Goal: Transaction & Acquisition: Purchase product/service

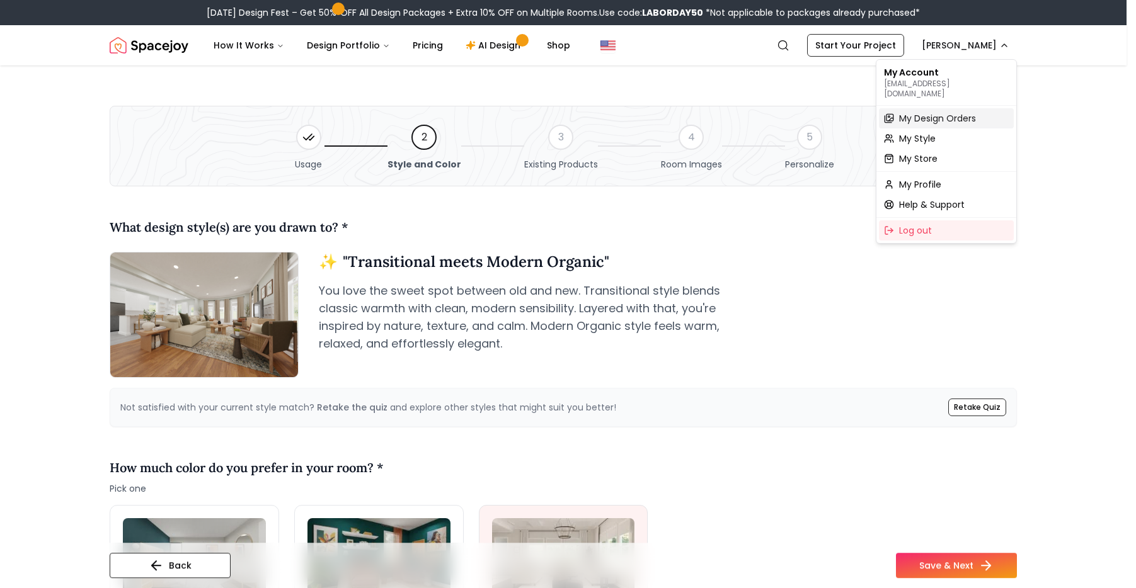
click at [939, 114] on span "My Design Orders" at bounding box center [937, 118] width 77 height 13
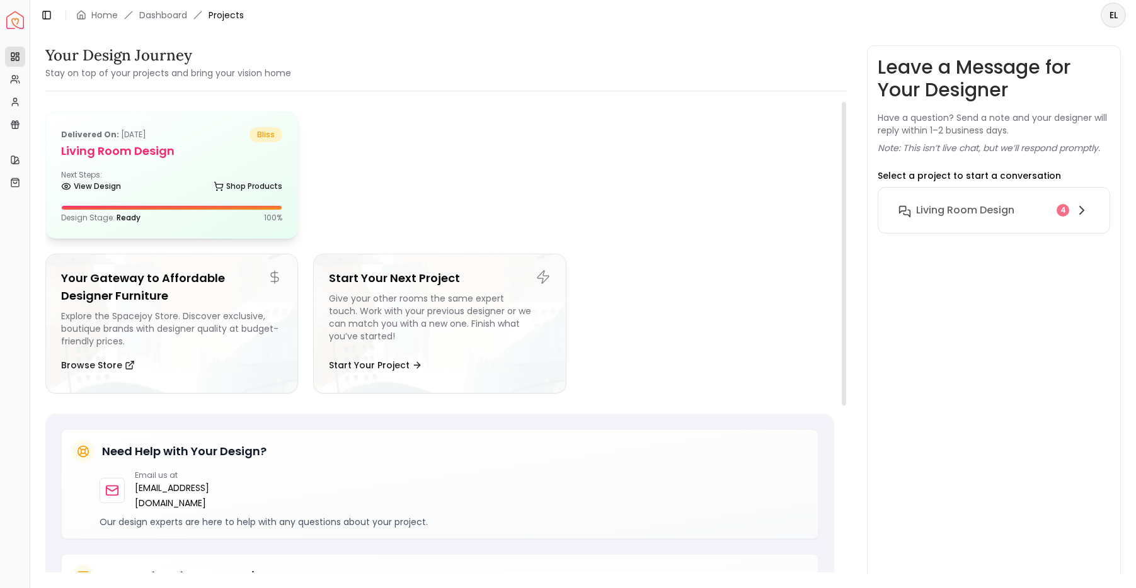
click at [158, 185] on div "View Design Shop Products" at bounding box center [171, 189] width 221 height 13
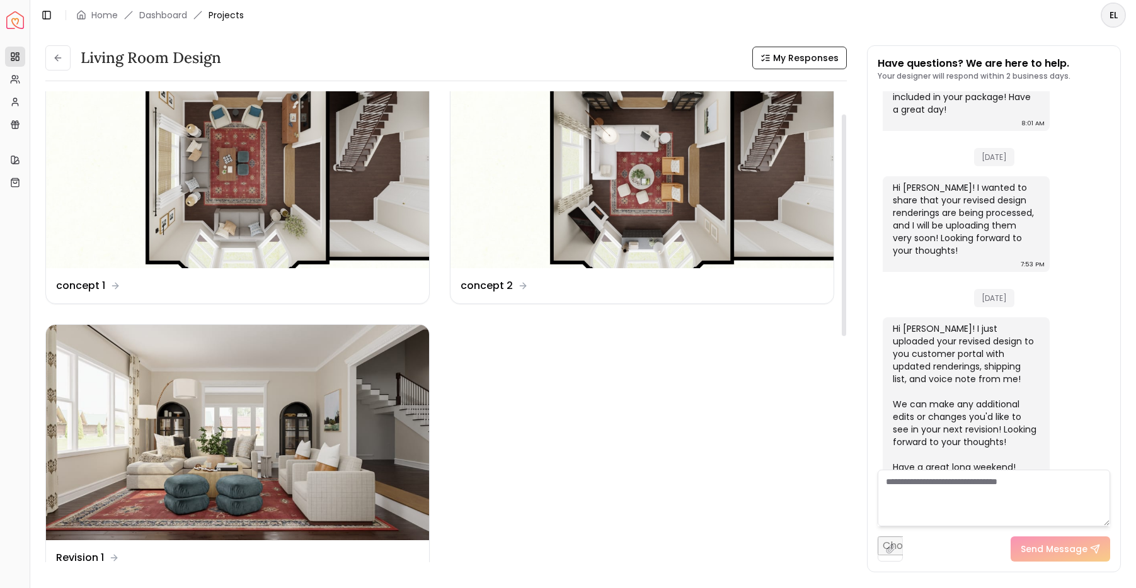
scroll to position [52, 0]
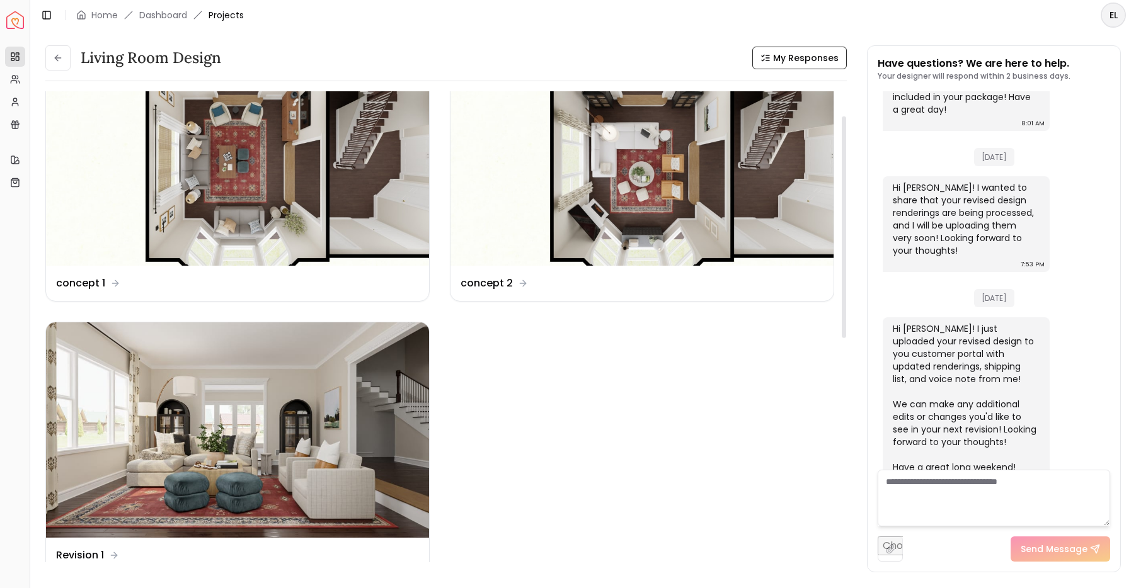
click at [377, 428] on img at bounding box center [237, 430] width 383 height 215
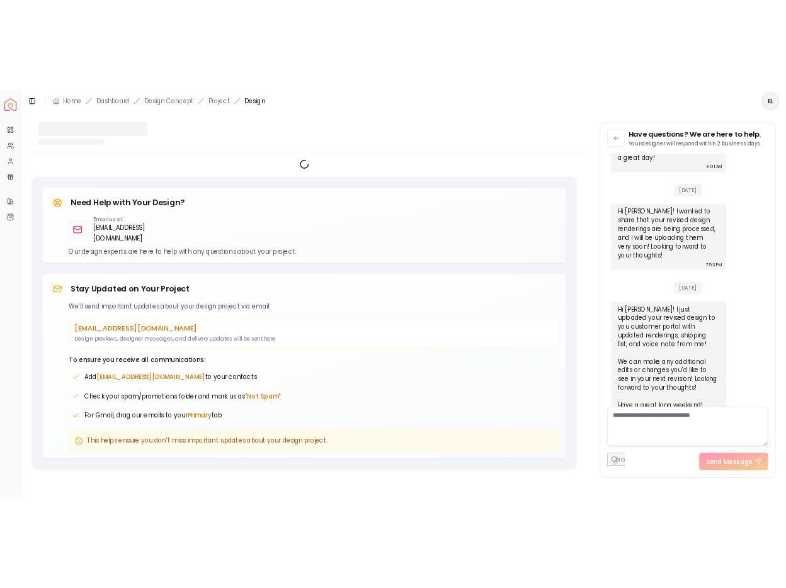
scroll to position [906, 0]
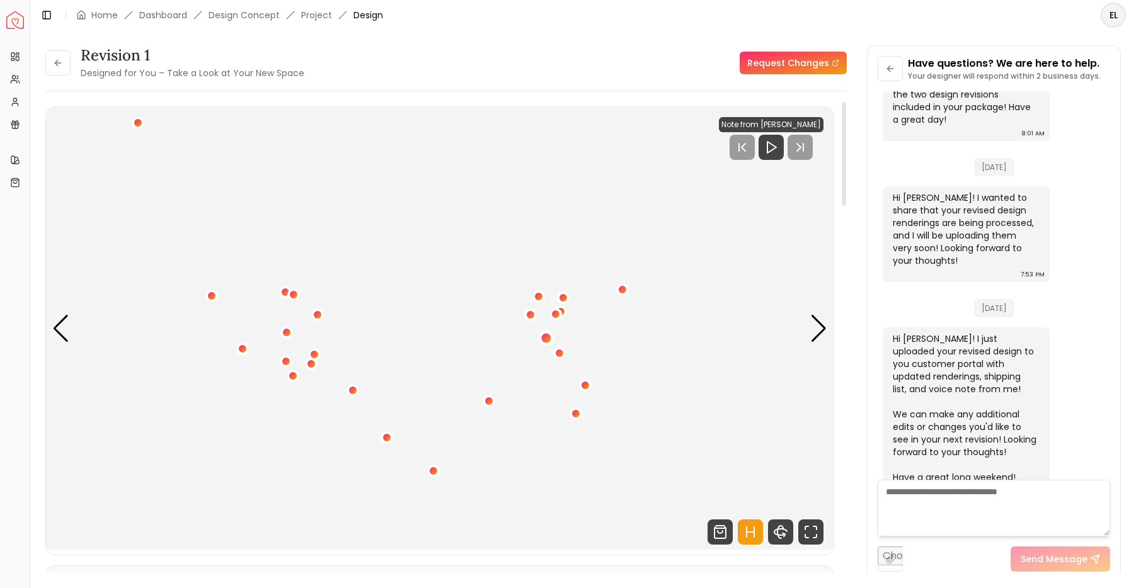
click at [547, 340] on div "1 / 5" at bounding box center [546, 337] width 9 height 9
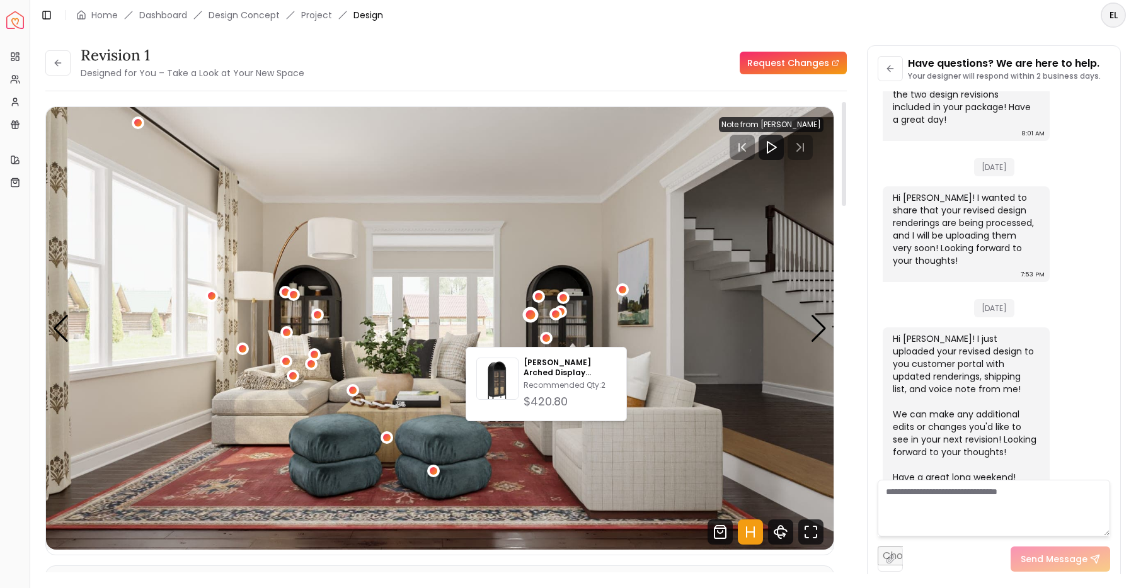
click at [533, 318] on div "1 / 5" at bounding box center [530, 314] width 9 height 9
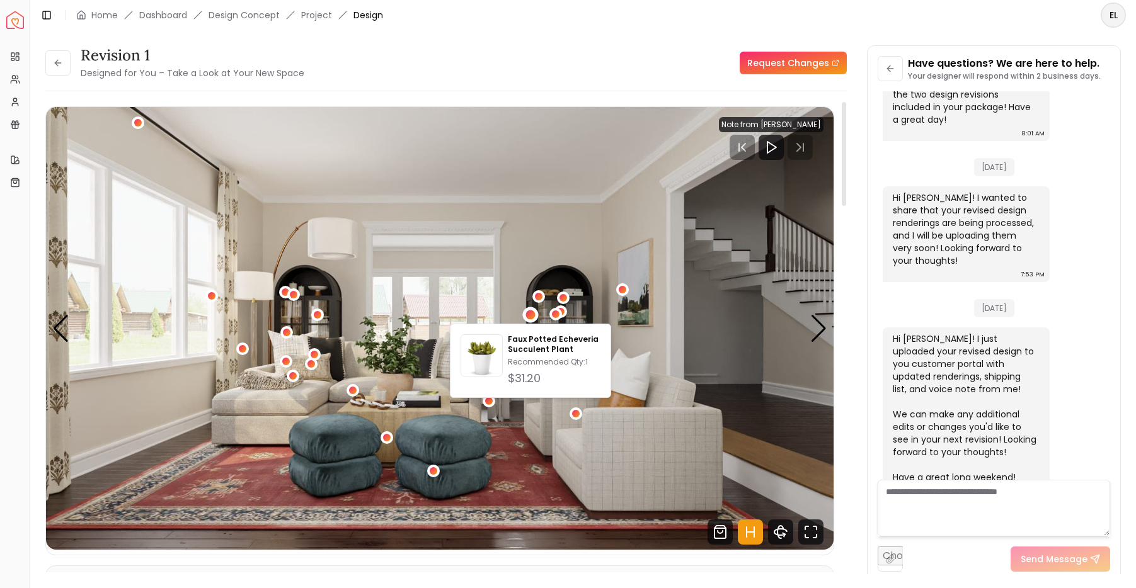
click at [639, 337] on img "1 / 5" at bounding box center [439, 328] width 787 height 443
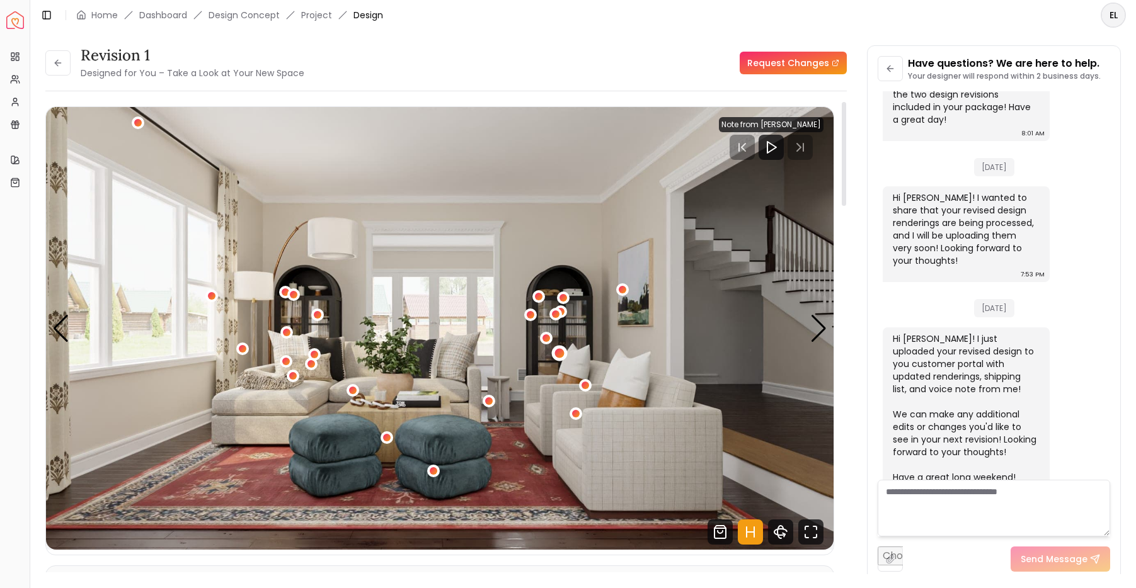
click at [559, 352] on div "1 / 5" at bounding box center [558, 352] width 9 height 9
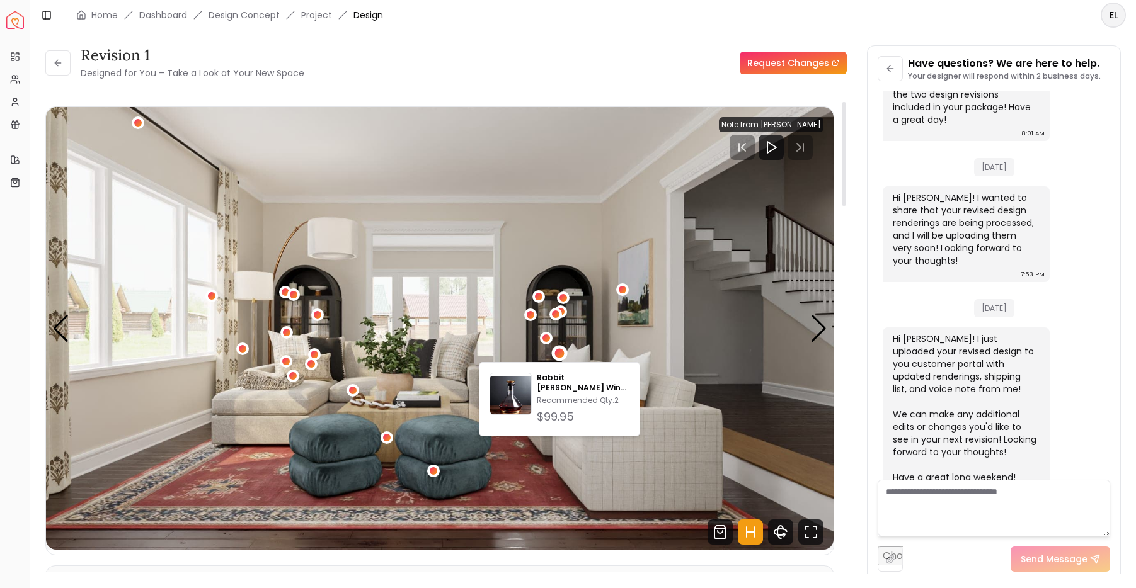
click at [685, 341] on img "1 / 5" at bounding box center [439, 328] width 787 height 443
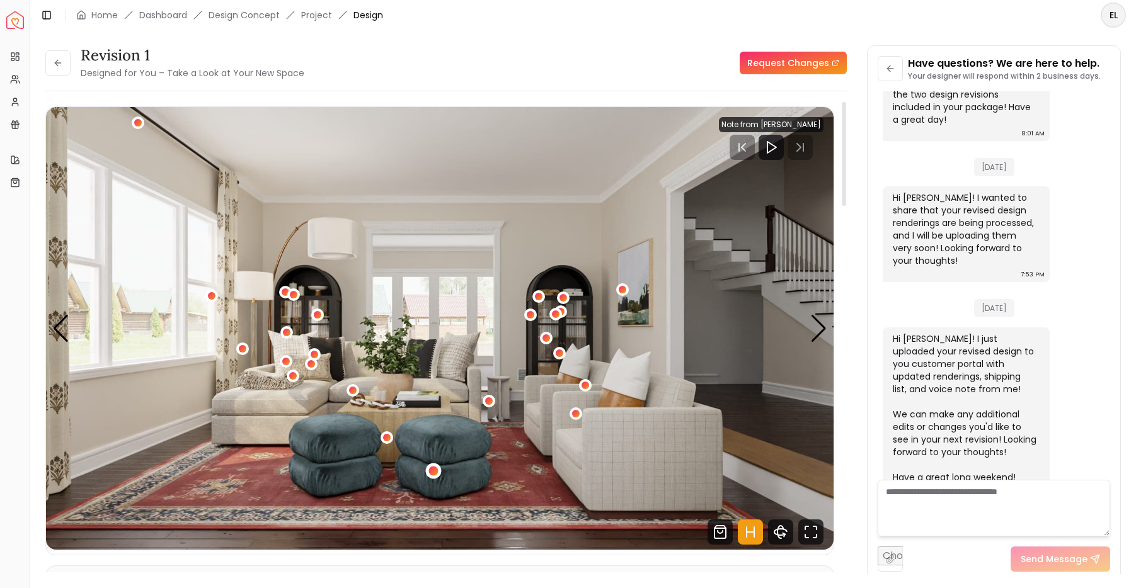
click at [437, 472] on div "1 / 5" at bounding box center [433, 471] width 9 height 9
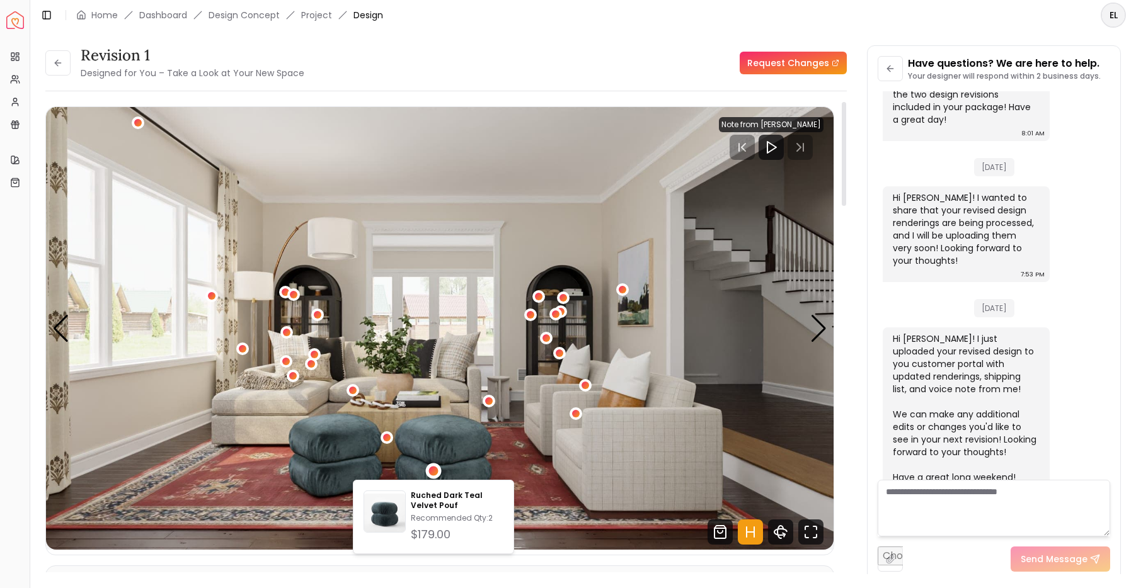
click at [493, 446] on img "1 / 5" at bounding box center [439, 328] width 787 height 443
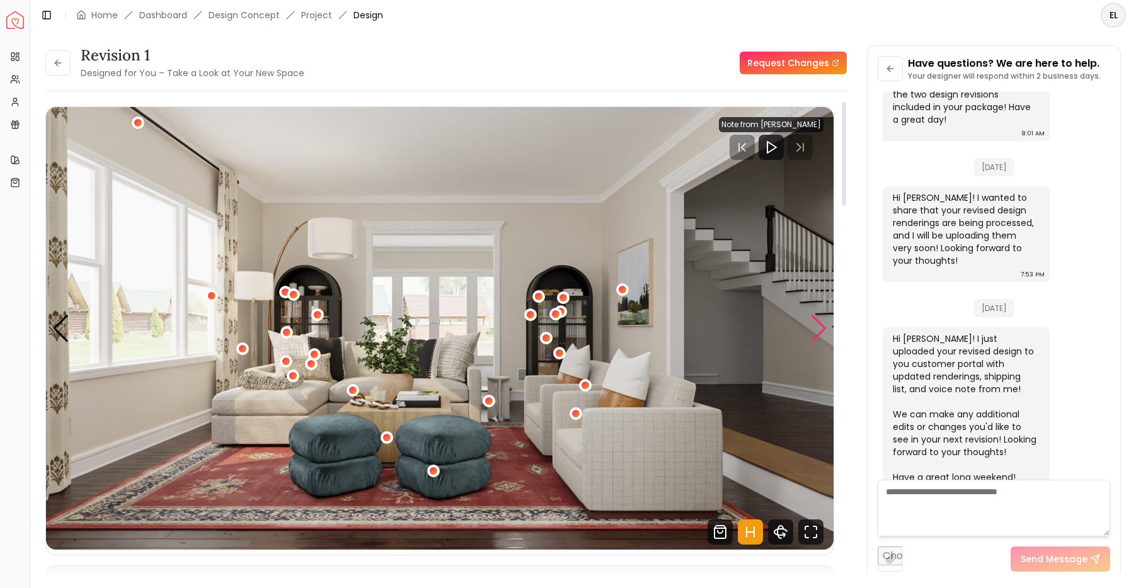
click at [816, 336] on div "Next slide" at bounding box center [818, 329] width 17 height 28
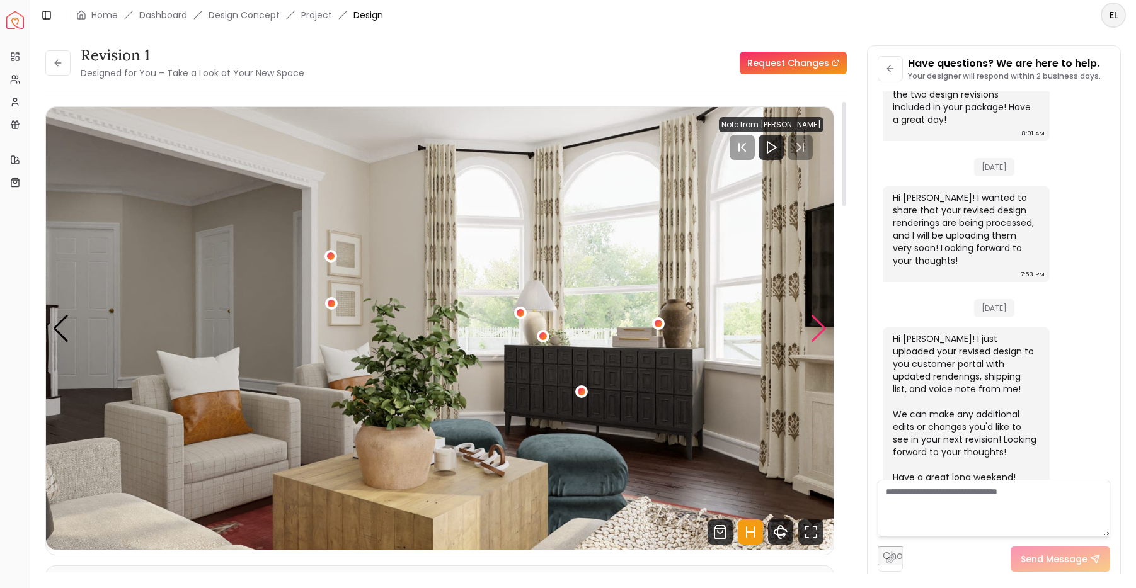
click at [816, 336] on div "Next slide" at bounding box center [818, 329] width 17 height 28
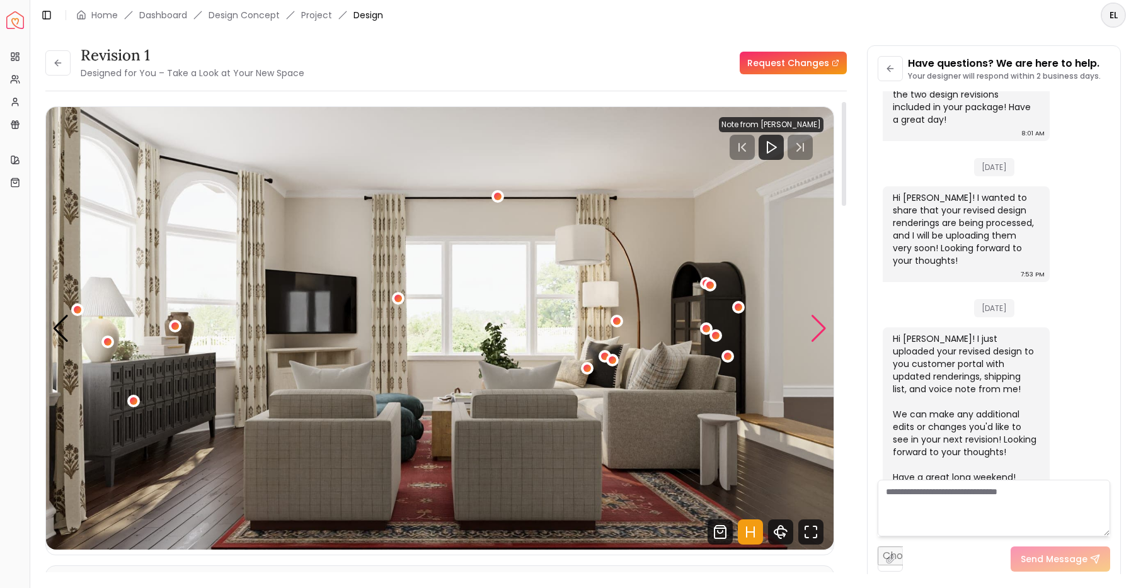
click at [820, 333] on div "Next slide" at bounding box center [818, 329] width 17 height 28
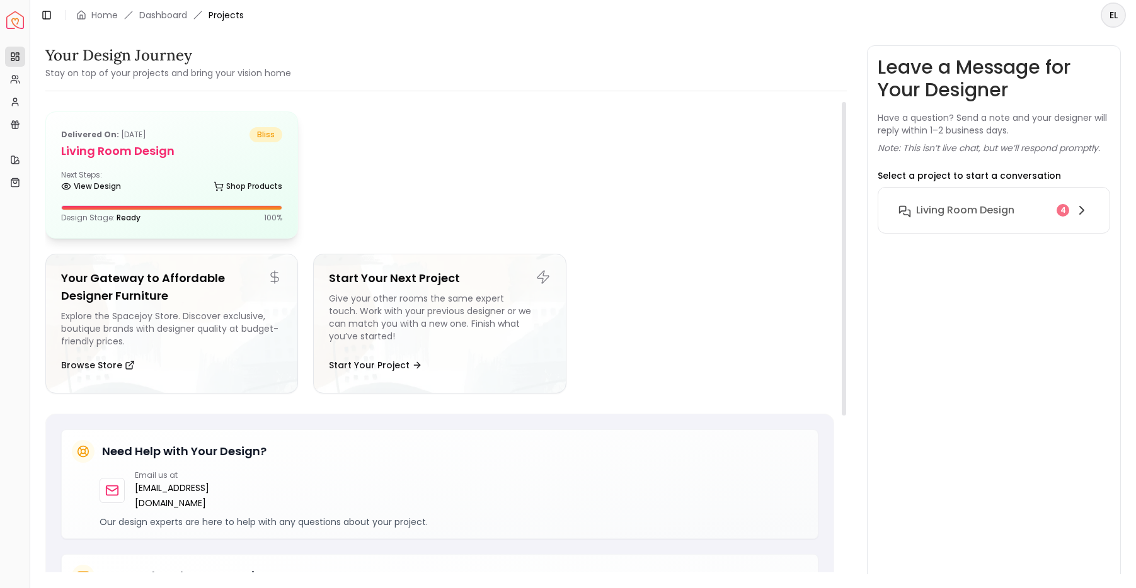
click at [175, 168] on div "Delivered on: [DATE] bliss Living Room design Next Steps: View Design Shop Prod…" at bounding box center [171, 175] width 251 height 126
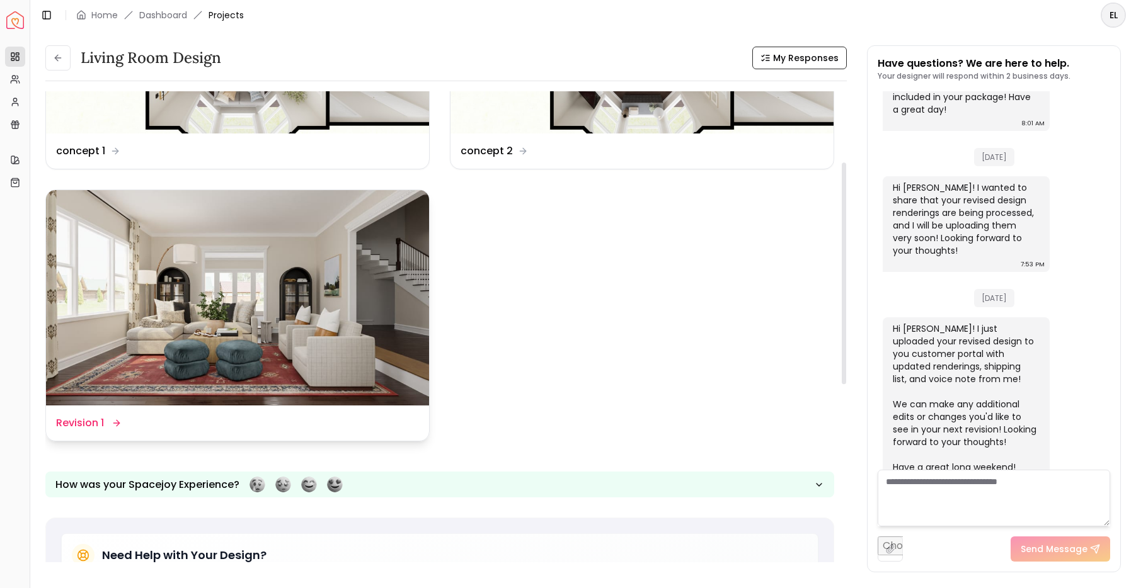
scroll to position [189, 0]
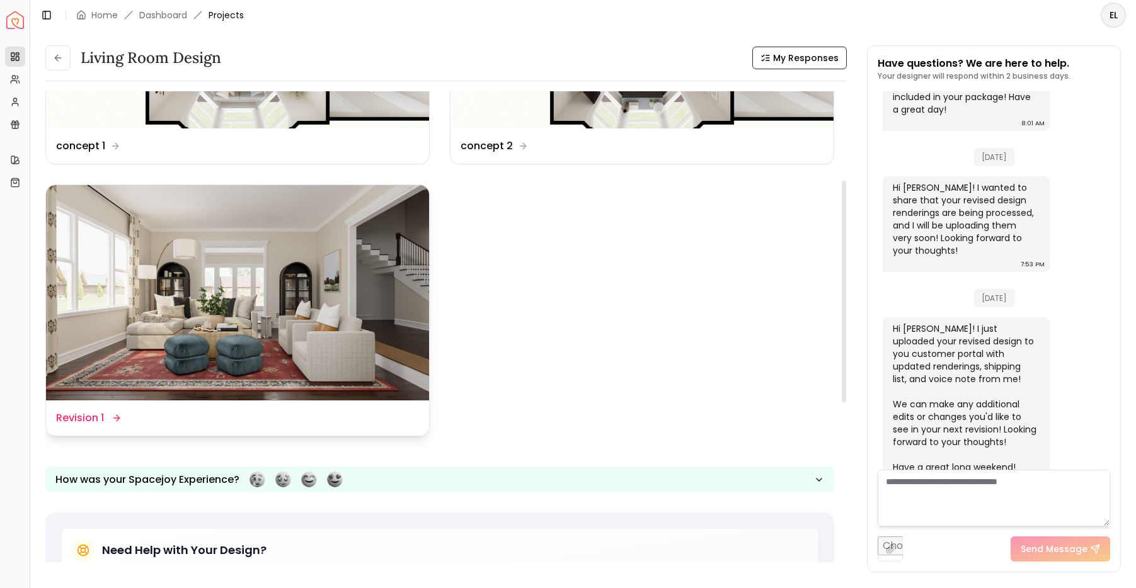
click at [285, 282] on img at bounding box center [237, 292] width 383 height 215
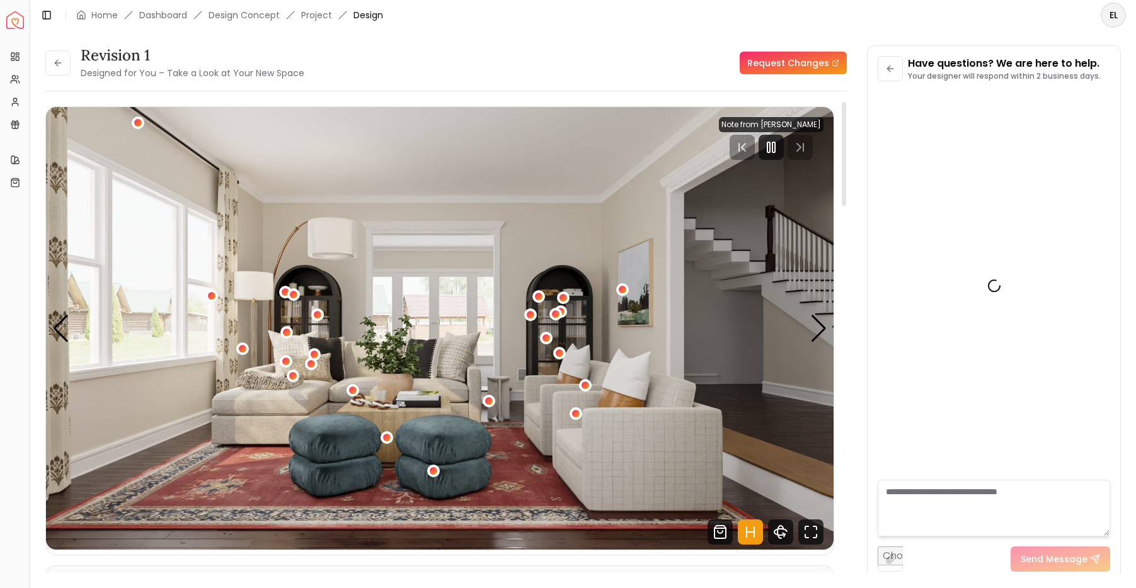
scroll to position [906, 0]
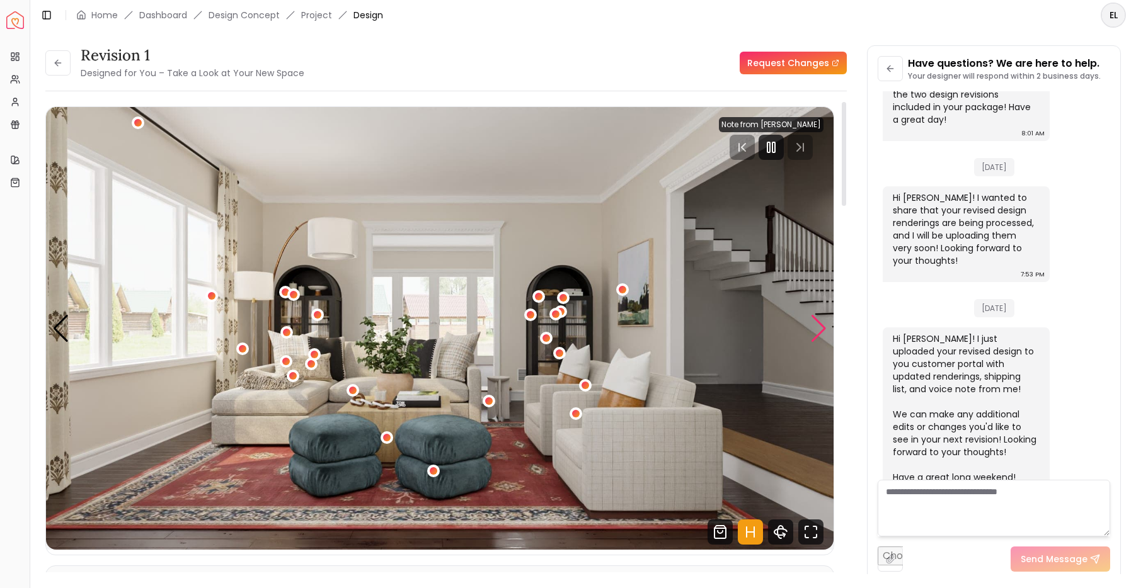
click at [821, 329] on div "Next slide" at bounding box center [818, 329] width 17 height 28
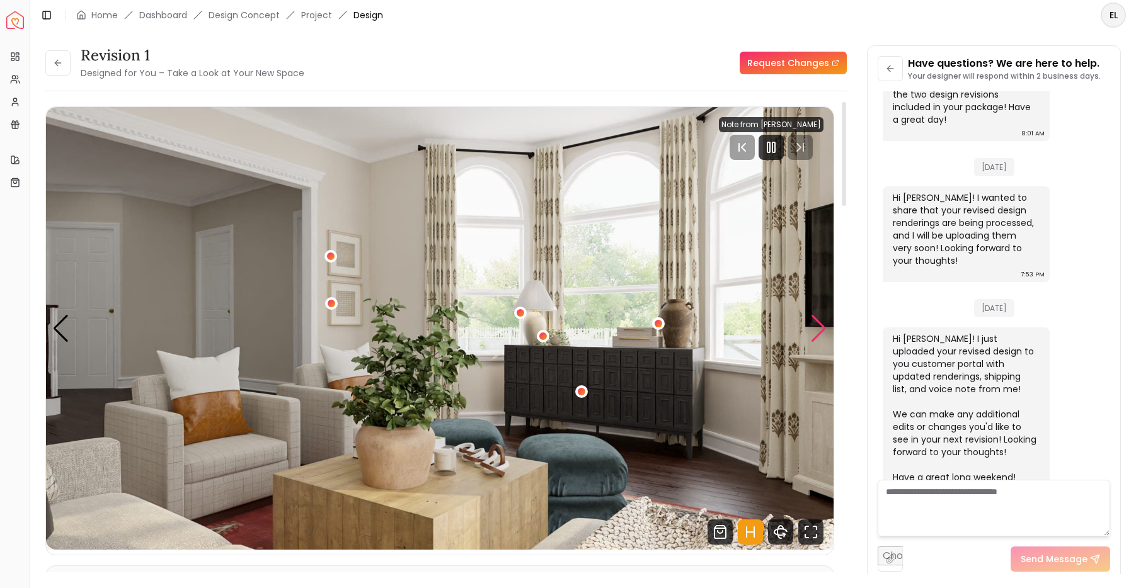
click at [810, 337] on div "Next slide" at bounding box center [818, 329] width 17 height 28
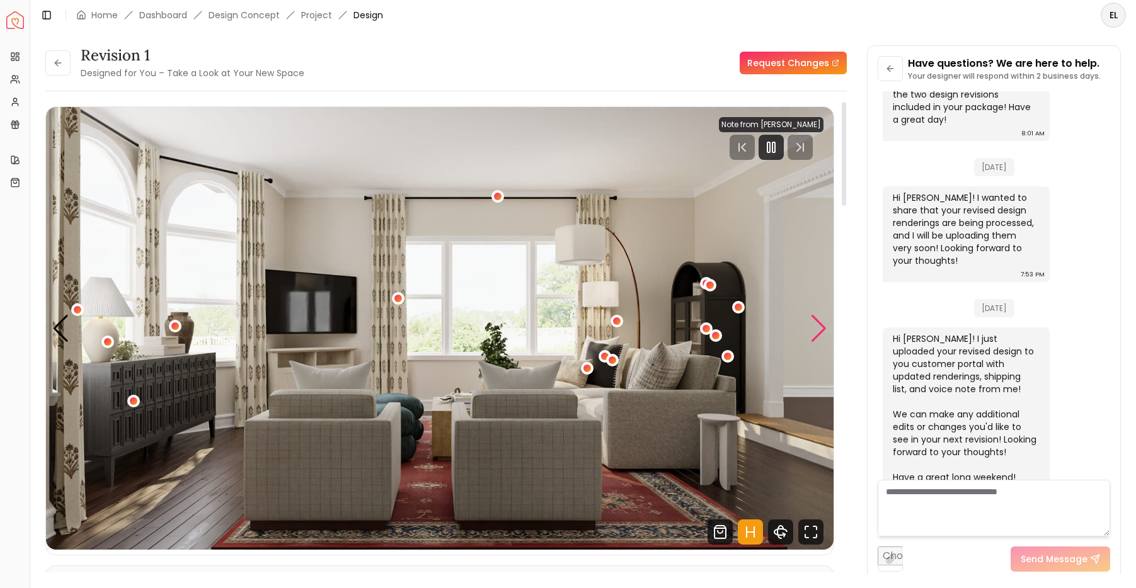
click at [818, 331] on div "Next slide" at bounding box center [818, 329] width 17 height 28
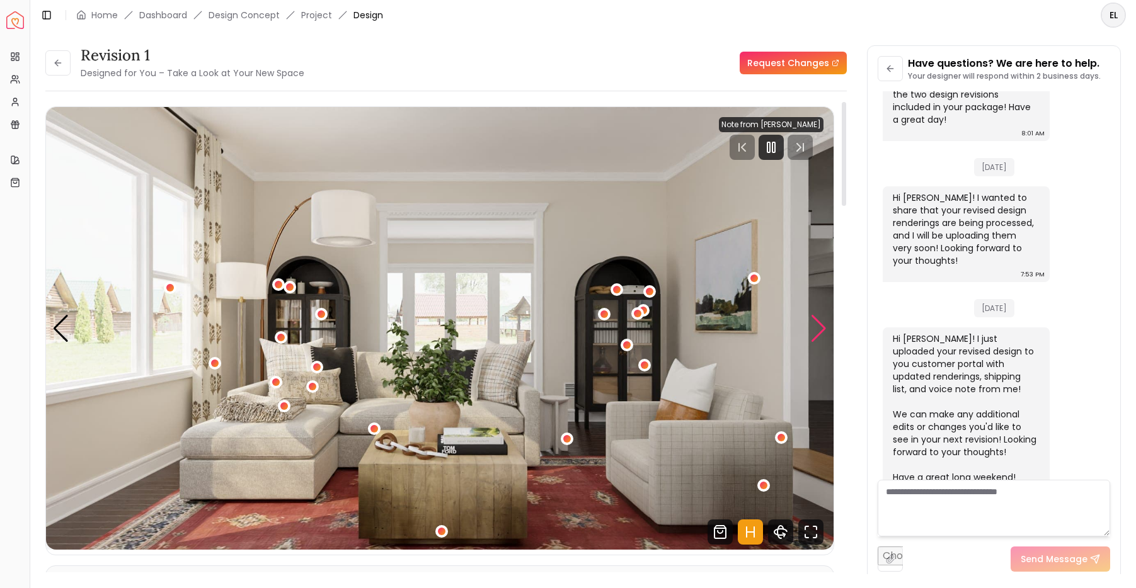
click at [818, 331] on div "Next slide" at bounding box center [818, 329] width 17 height 28
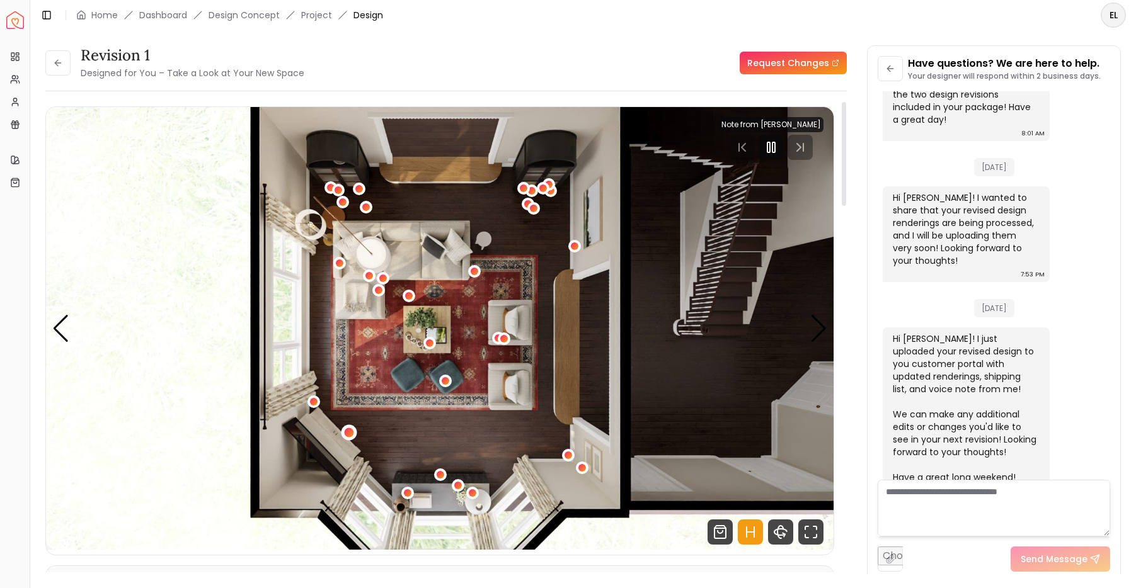
click at [349, 435] on div "5 / 5" at bounding box center [348, 432] width 9 height 9
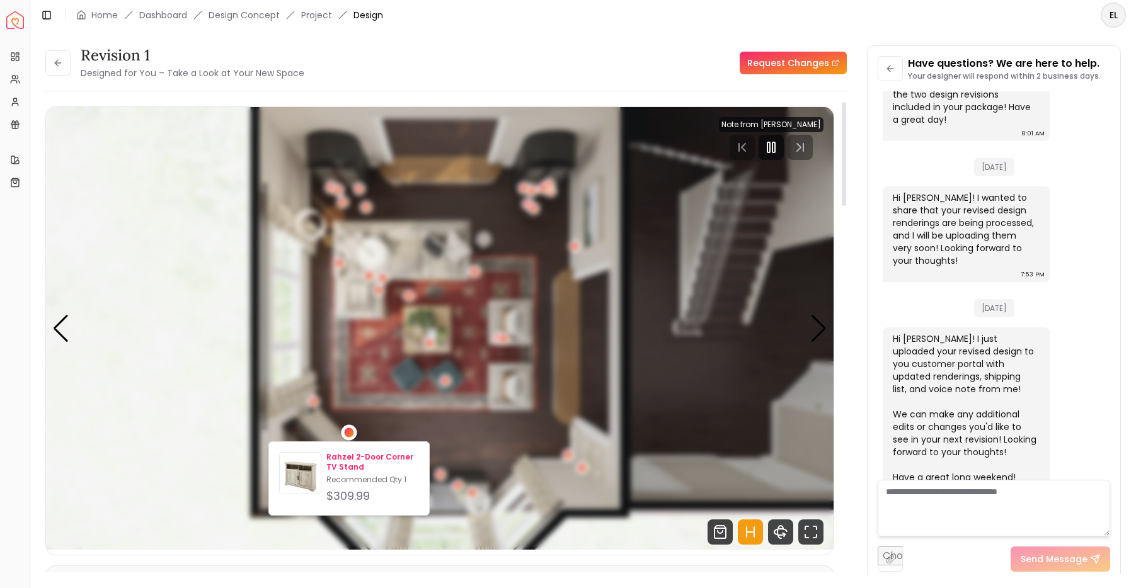
click at [352, 463] on p "Rahzel 2-Door Corner TV Stand" at bounding box center [372, 462] width 93 height 20
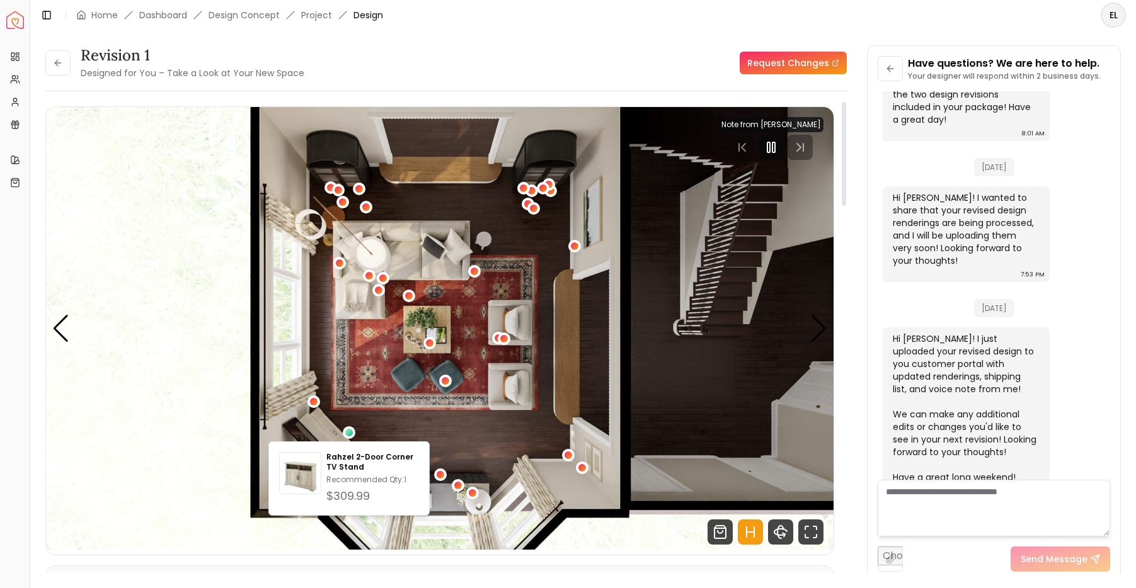
click at [499, 325] on img "5 / 5" at bounding box center [439, 328] width 787 height 443
